Goal: Learn about a topic: Learn about a topic

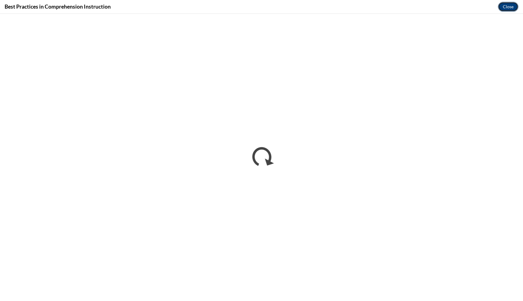
click at [508, 11] on button "Close" at bounding box center [508, 7] width 21 height 10
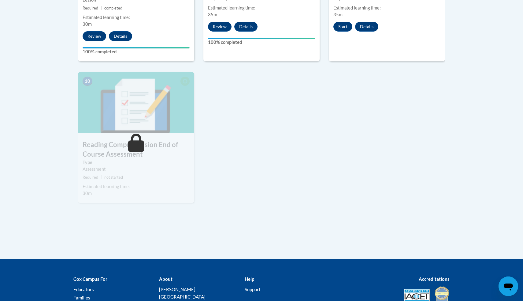
scroll to position [564, 0]
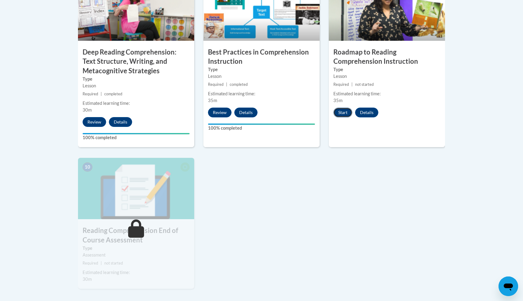
click at [348, 114] on button "Start" at bounding box center [343, 112] width 19 height 10
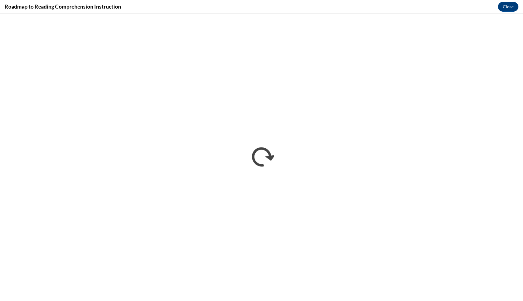
scroll to position [0, 0]
